Goal: Information Seeking & Learning: Learn about a topic

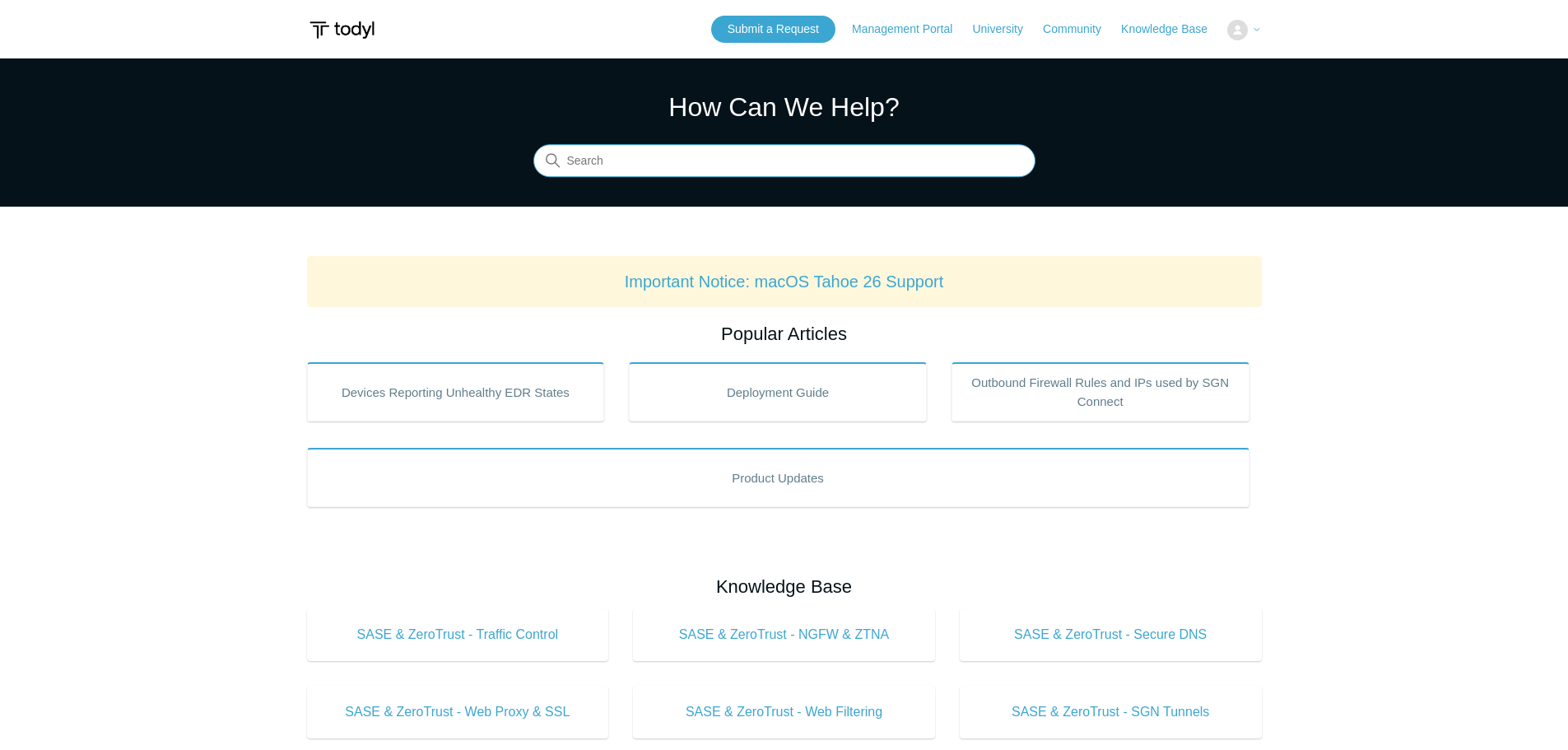
click at [606, 168] on input "Search" at bounding box center [784, 161] width 502 height 33
type input "SSL inspection on macs"
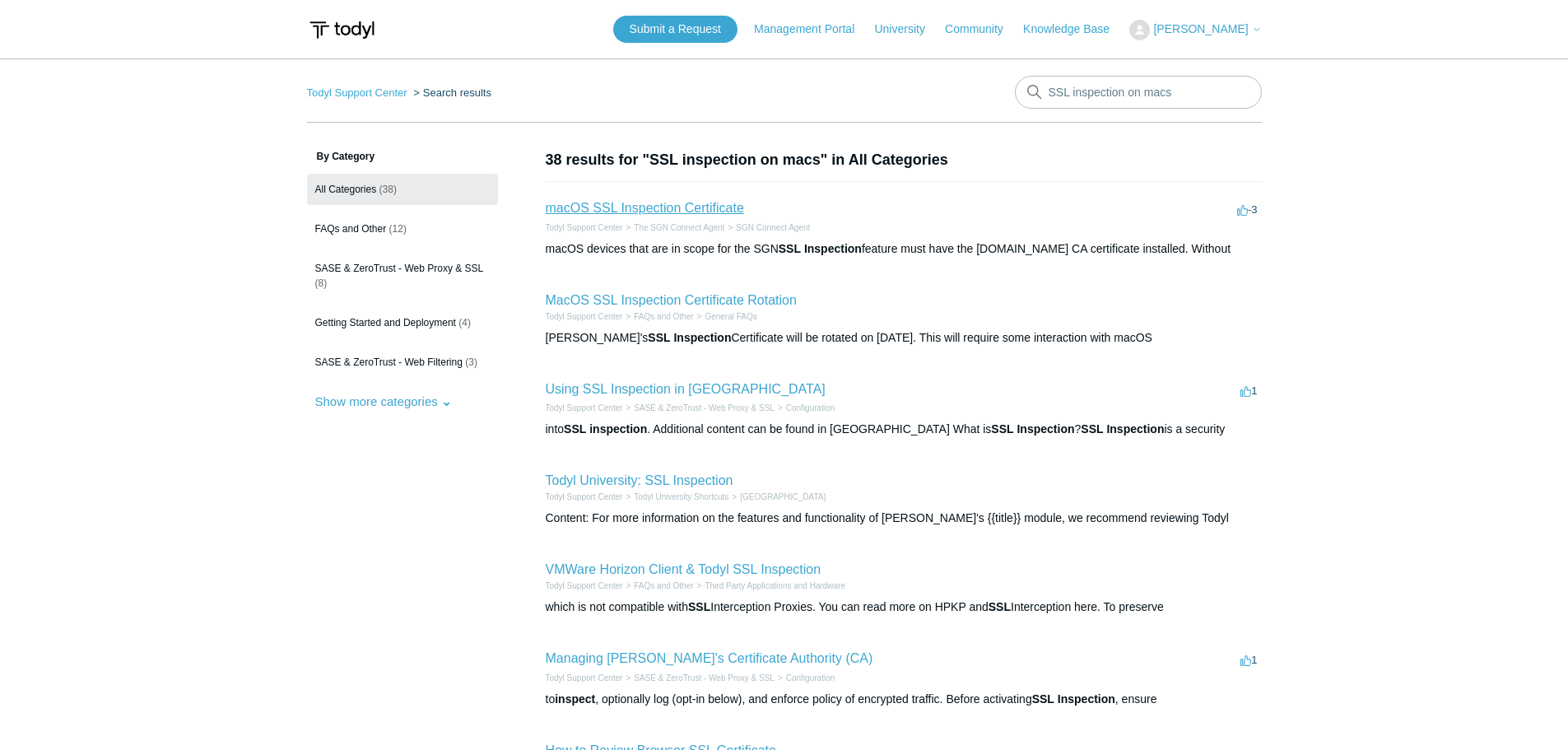
click at [681, 206] on link "macOS SSL Inspection Certificate" at bounding box center [644, 208] width 198 height 14
click at [697, 298] on link "MacOS SSL Inspection Certificate Rotation" at bounding box center [671, 300] width 251 height 14
